Goal: Task Accomplishment & Management: Complete application form

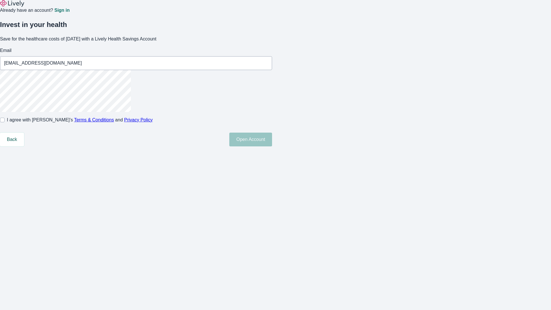
click at [5, 122] on input "I agree with Lively’s Terms & Conditions and Privacy Policy" at bounding box center [2, 120] width 5 height 5
checkbox input "true"
click at [272, 146] on button "Open Account" at bounding box center [250, 140] width 43 height 14
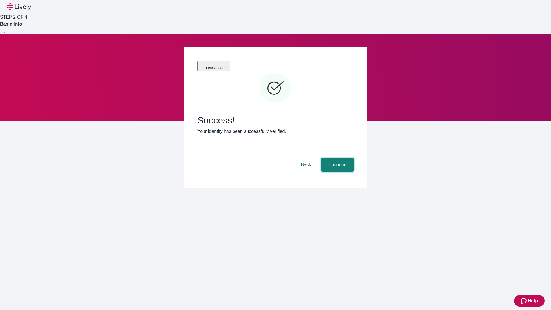
click at [337, 158] on button "Continue" at bounding box center [338, 165] width 32 height 14
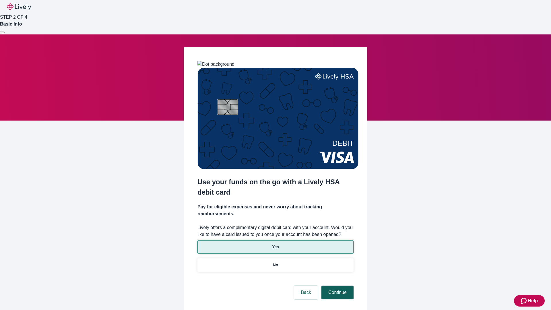
click at [275, 262] on p "No" at bounding box center [275, 265] width 5 height 6
click at [337, 286] on button "Continue" at bounding box center [338, 293] width 32 height 14
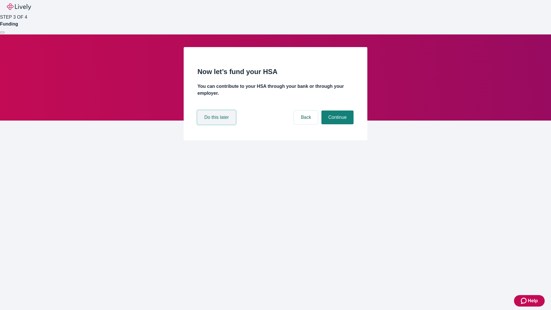
click at [217, 124] on button "Do this later" at bounding box center [217, 118] width 38 height 14
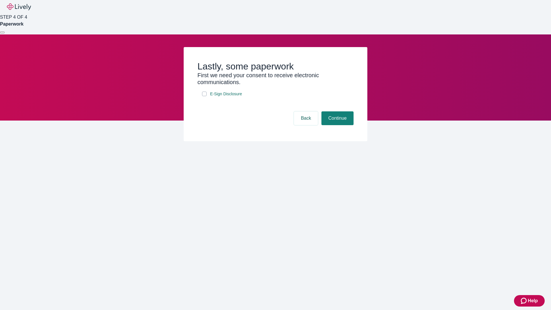
click at [204, 96] on input "E-Sign Disclosure" at bounding box center [204, 94] width 5 height 5
checkbox input "true"
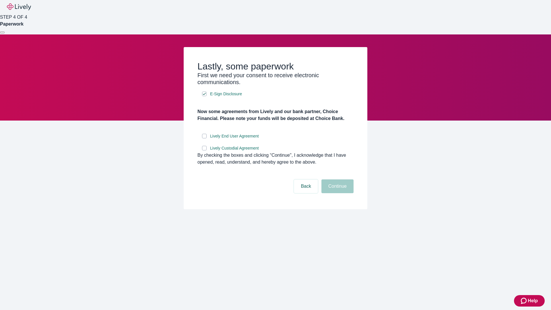
click at [204, 138] on input "Lively End User Agreement" at bounding box center [204, 136] width 5 height 5
checkbox input "true"
click at [204, 150] on input "Lively Custodial Agreement" at bounding box center [204, 148] width 5 height 5
checkbox input "true"
click at [337, 193] on button "Continue" at bounding box center [338, 186] width 32 height 14
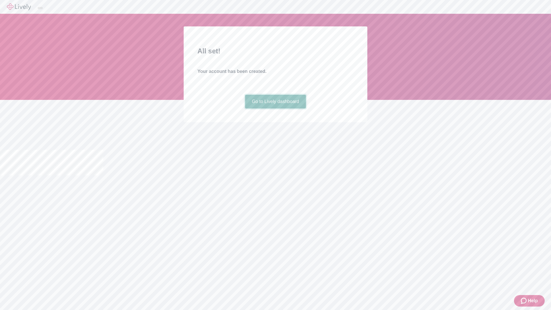
click at [275, 109] on link "Go to Lively dashboard" at bounding box center [275, 102] width 61 height 14
